Goal: Information Seeking & Learning: Learn about a topic

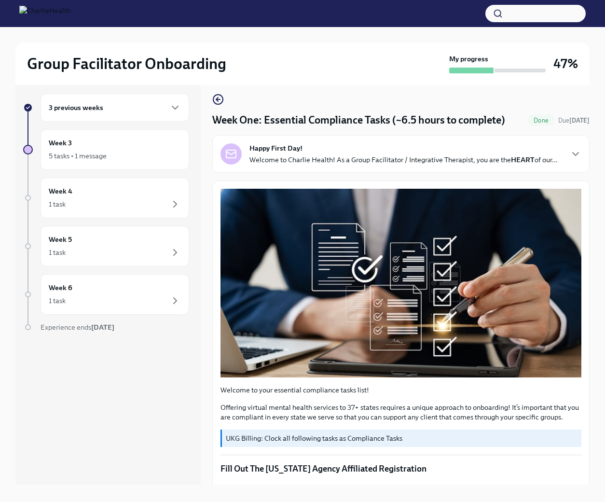
click at [177, 117] on div "3 previous weeks" at bounding box center [115, 108] width 149 height 28
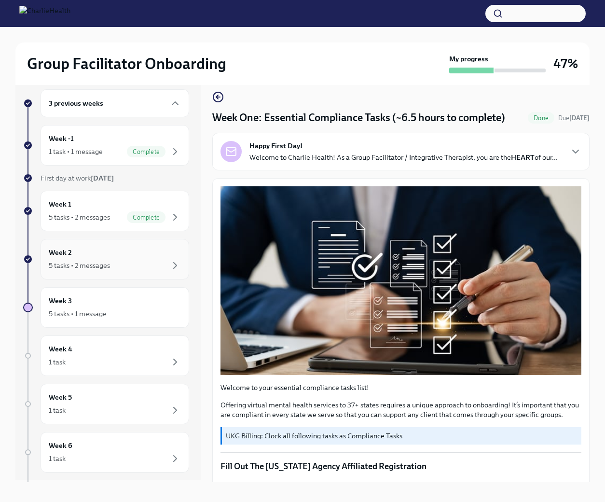
scroll to position [3, 0]
click at [122, 257] on div "Week 2 5 tasks • 2 messages" at bounding box center [115, 258] width 132 height 24
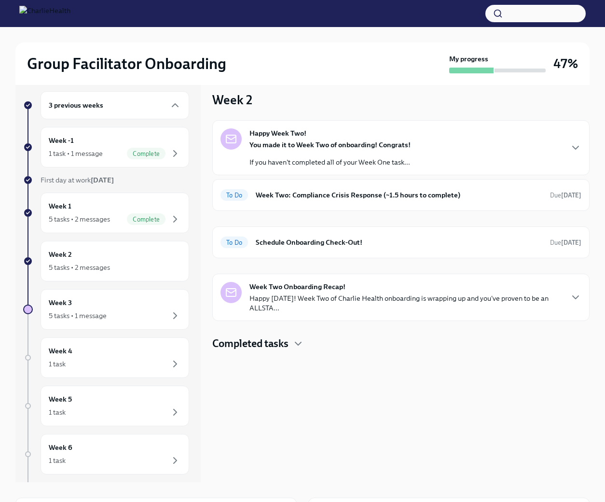
click at [313, 295] on p "Happy [DATE]! Week Two of Charlie Health onboarding is wrapping up and you've p…" at bounding box center [405, 302] width 313 height 19
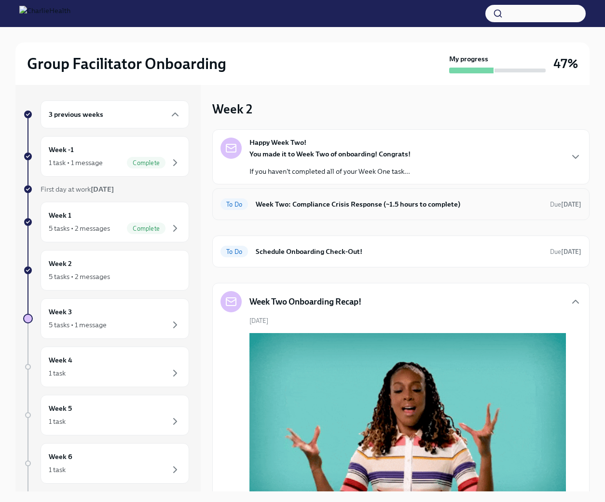
click at [318, 213] on div "To Do Week Two: Compliance Crisis Response (~1.5 hours to complete) Due [DATE]" at bounding box center [400, 204] width 377 height 32
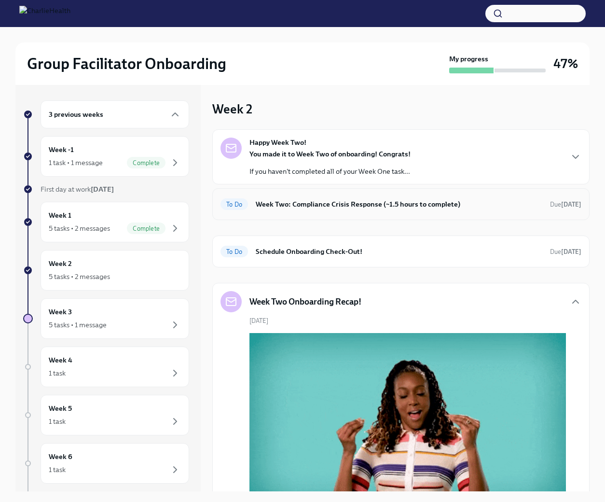
click at [351, 205] on h6 "Week Two: Compliance Crisis Response (~1.5 hours to complete)" at bounding box center [399, 204] width 287 height 11
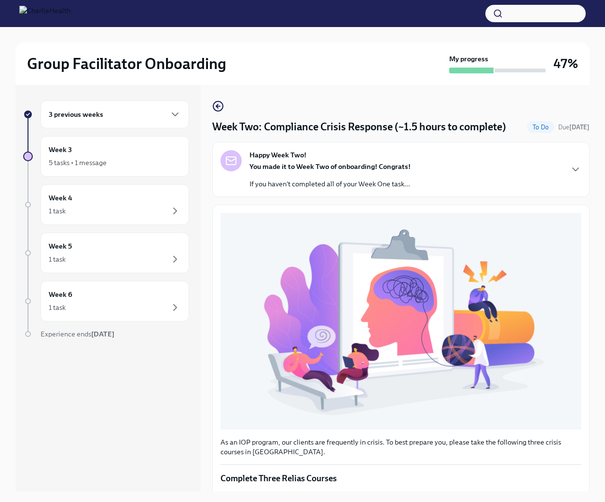
click at [317, 173] on div "You made it to Week Two of onboarding! Congrats! If you haven't completed all o…" at bounding box center [329, 175] width 161 height 27
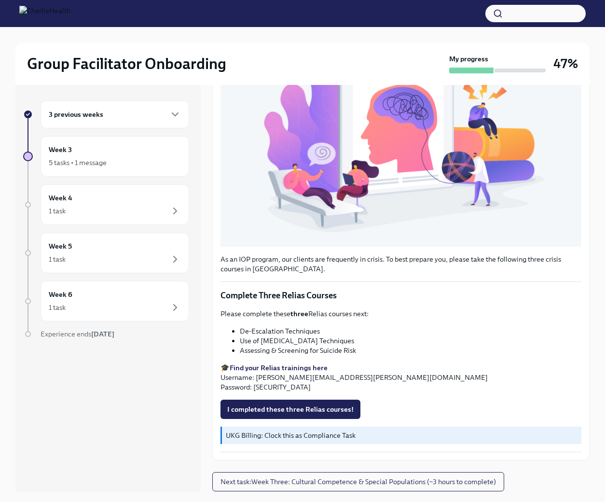
scroll to position [501, 0]
click at [332, 401] on button "I completed these three Relias courses!" at bounding box center [291, 409] width 140 height 19
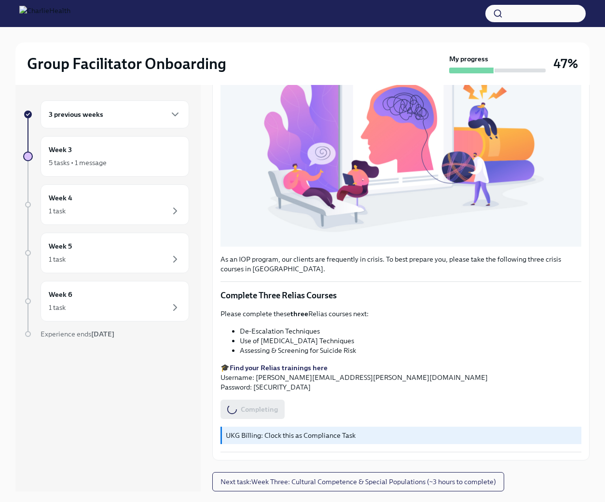
click at [306, 368] on strong "Find your Relias trainings here" at bounding box center [279, 367] width 98 height 9
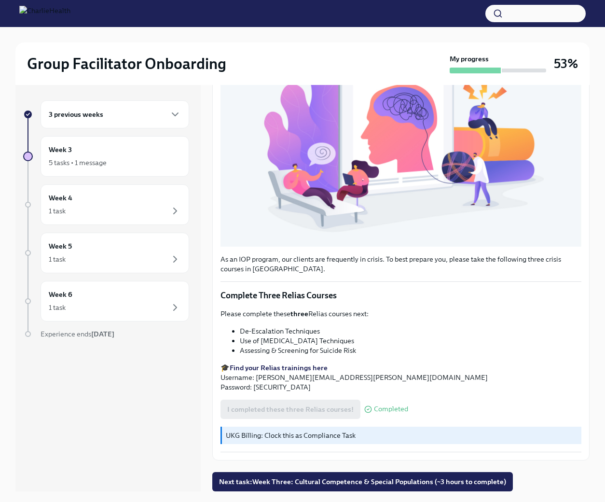
scroll to position [9, 0]
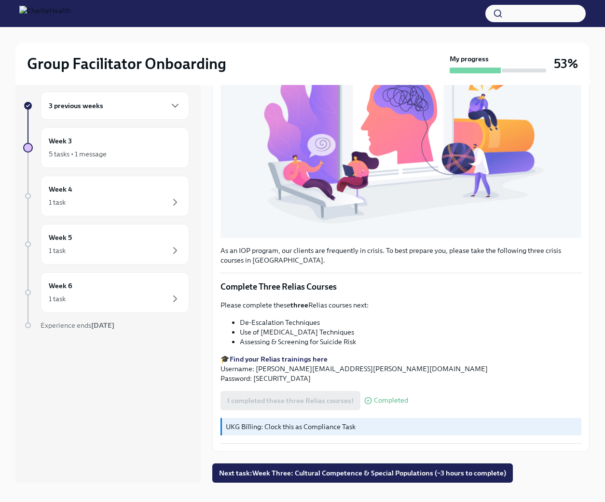
click at [526, 16] on button "button" at bounding box center [535, 13] width 100 height 17
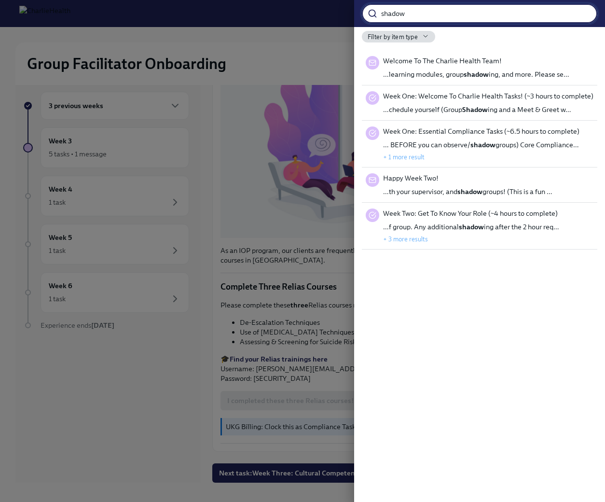
type input "shadow"
click at [479, 102] on div "Week One: Welcome To Charlie Health Tasks! (~3 hours to complete) …chedule your…" at bounding box center [488, 102] width 210 height 23
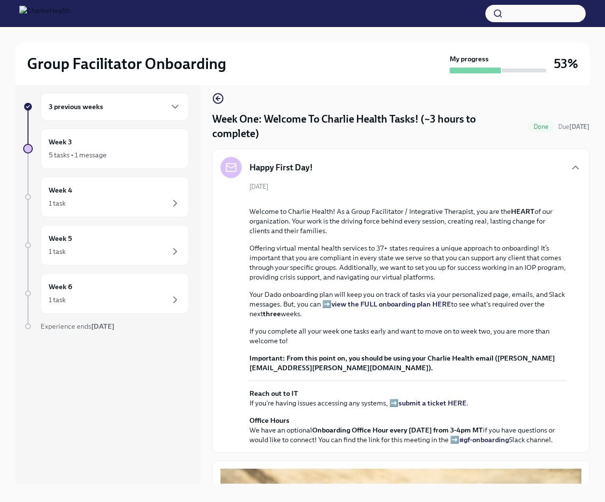
click at [166, 113] on div "3 previous weeks" at bounding box center [115, 107] width 149 height 28
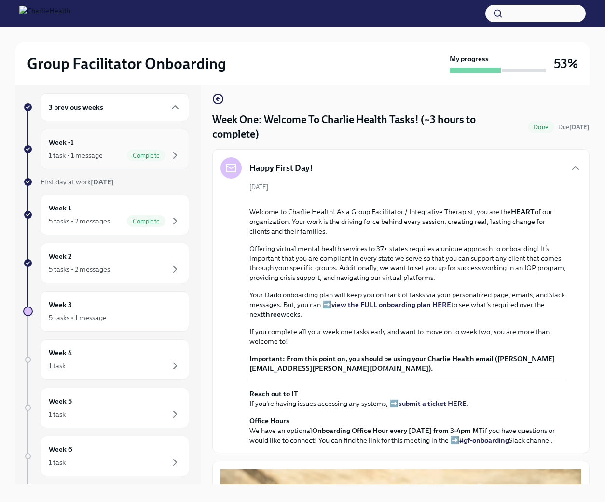
scroll to position [6, 0]
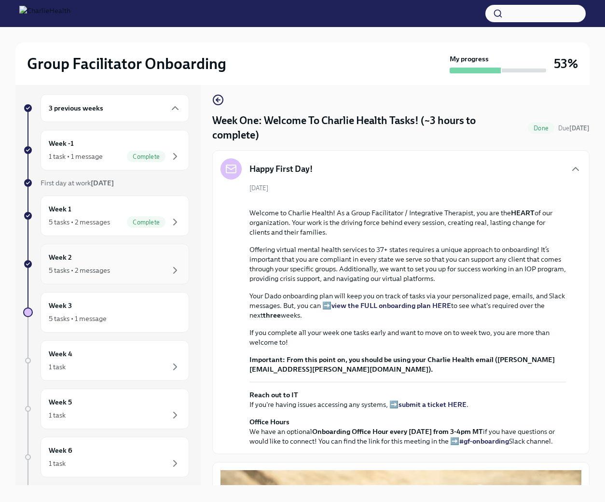
click at [149, 258] on div "Week 2 5 tasks • 2 messages" at bounding box center [115, 264] width 132 height 24
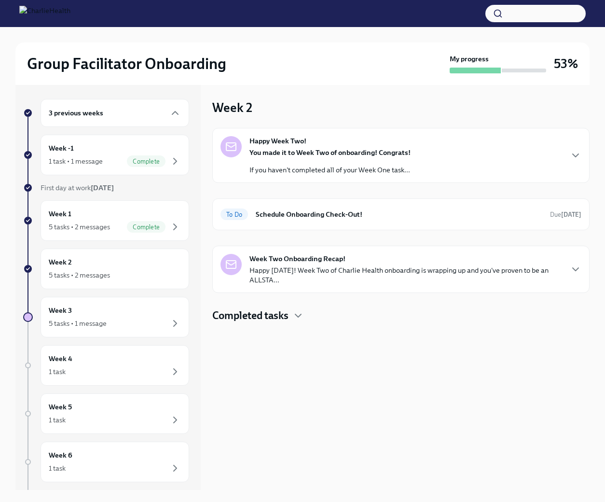
scroll to position [2, 0]
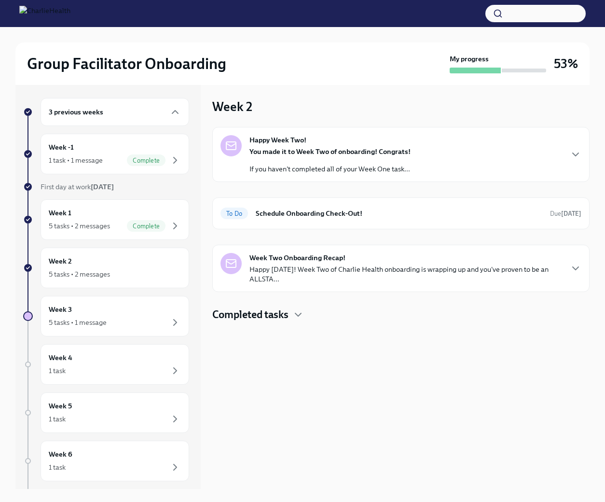
click at [291, 152] on strong "You made it to Week Two of onboarding! Congrats!" at bounding box center [329, 151] width 161 height 9
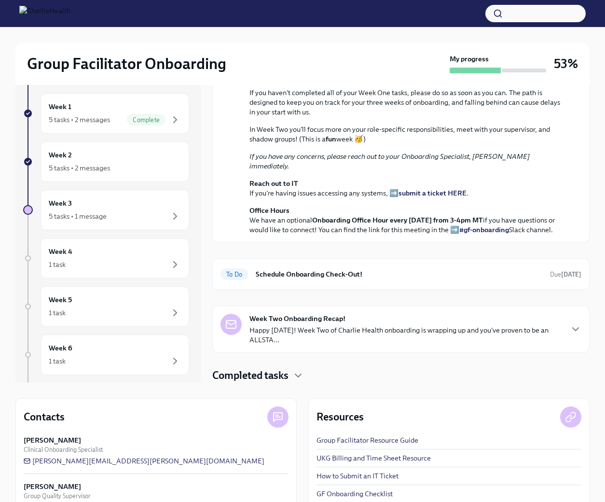
scroll to position [138, 0]
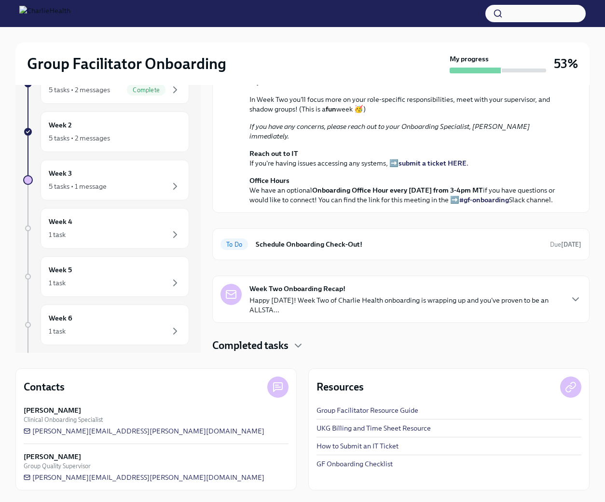
click at [344, 286] on strong "Week Two Onboarding Recap!" at bounding box center [297, 289] width 96 height 10
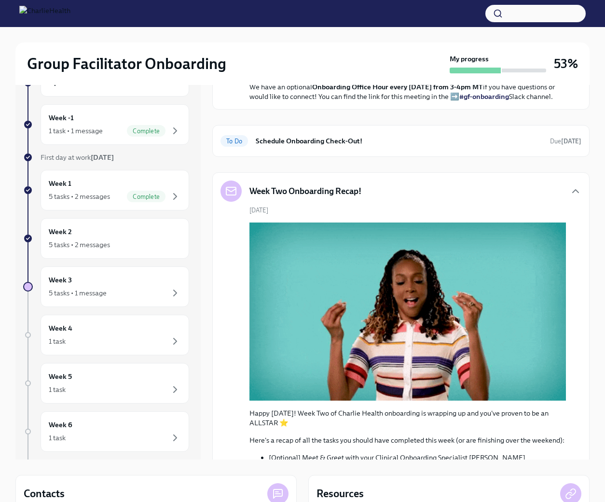
scroll to position [28, 0]
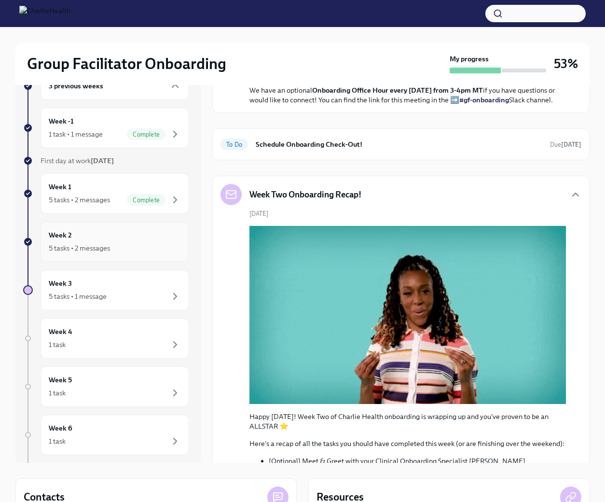
click at [142, 237] on div "Week 2 5 tasks • 2 messages" at bounding box center [115, 242] width 132 height 24
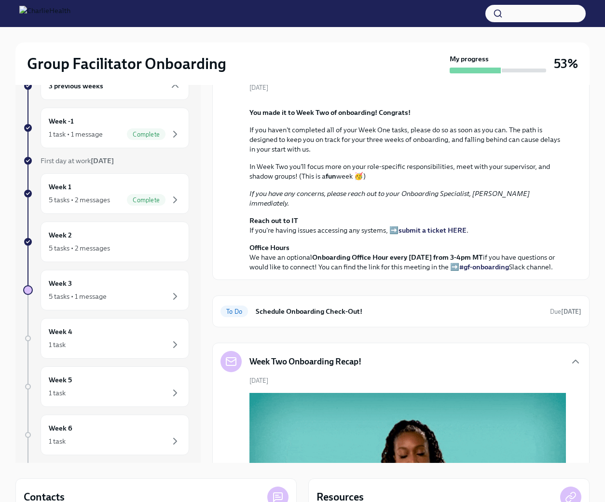
scroll to position [0, 0]
